Goal: Find specific page/section: Find specific page/section

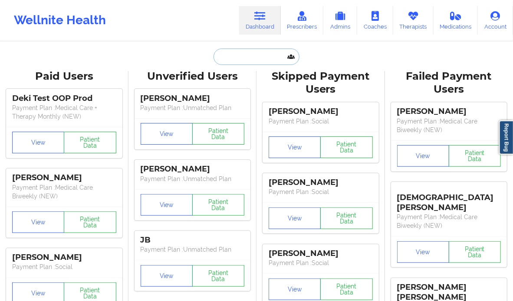
click at [252, 62] on input "text" at bounding box center [256, 57] width 86 height 16
paste input "[PHONE_NUMBER]"
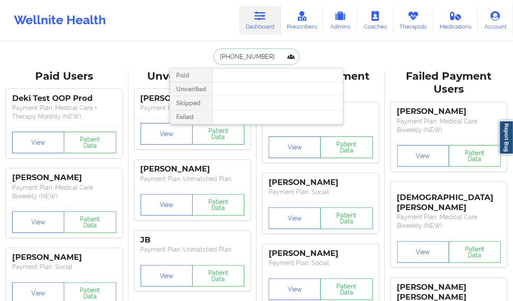
click at [221, 59] on input "[PHONE_NUMBER]" at bounding box center [256, 57] width 86 height 16
click at [221, 59] on input "7202356818" at bounding box center [256, 57] width 86 height 16
type input "[PERSON_NAME]"
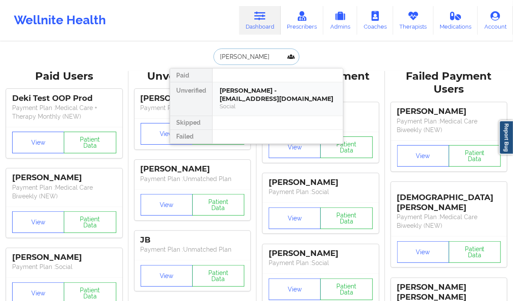
click at [302, 96] on div "[PERSON_NAME] - [EMAIL_ADDRESS][DOMAIN_NAME]" at bounding box center [277, 95] width 116 height 16
